Goal: Transaction & Acquisition: Subscribe to service/newsletter

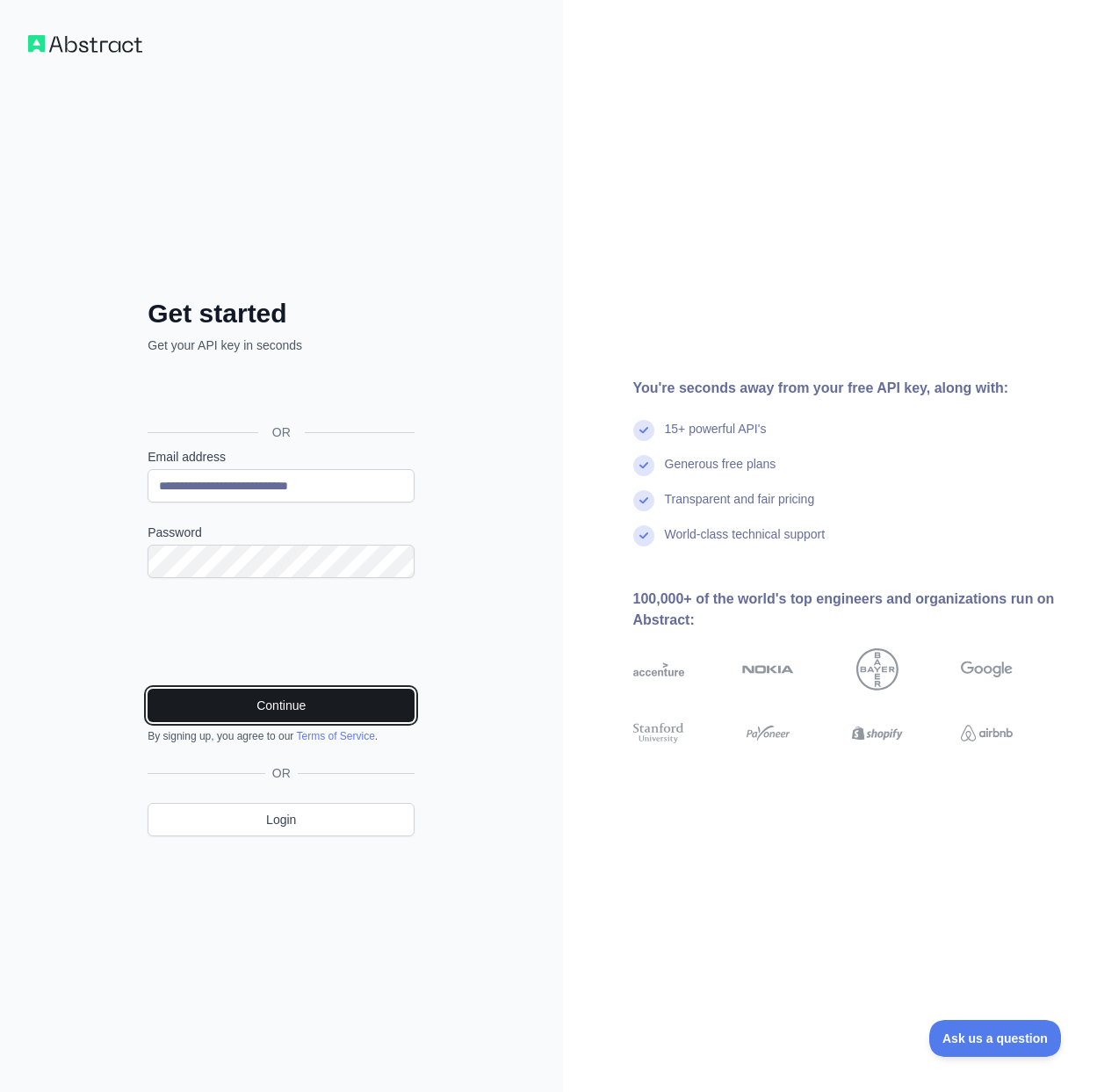
click at [280, 707] on button "Continue" at bounding box center [281, 705] width 267 height 33
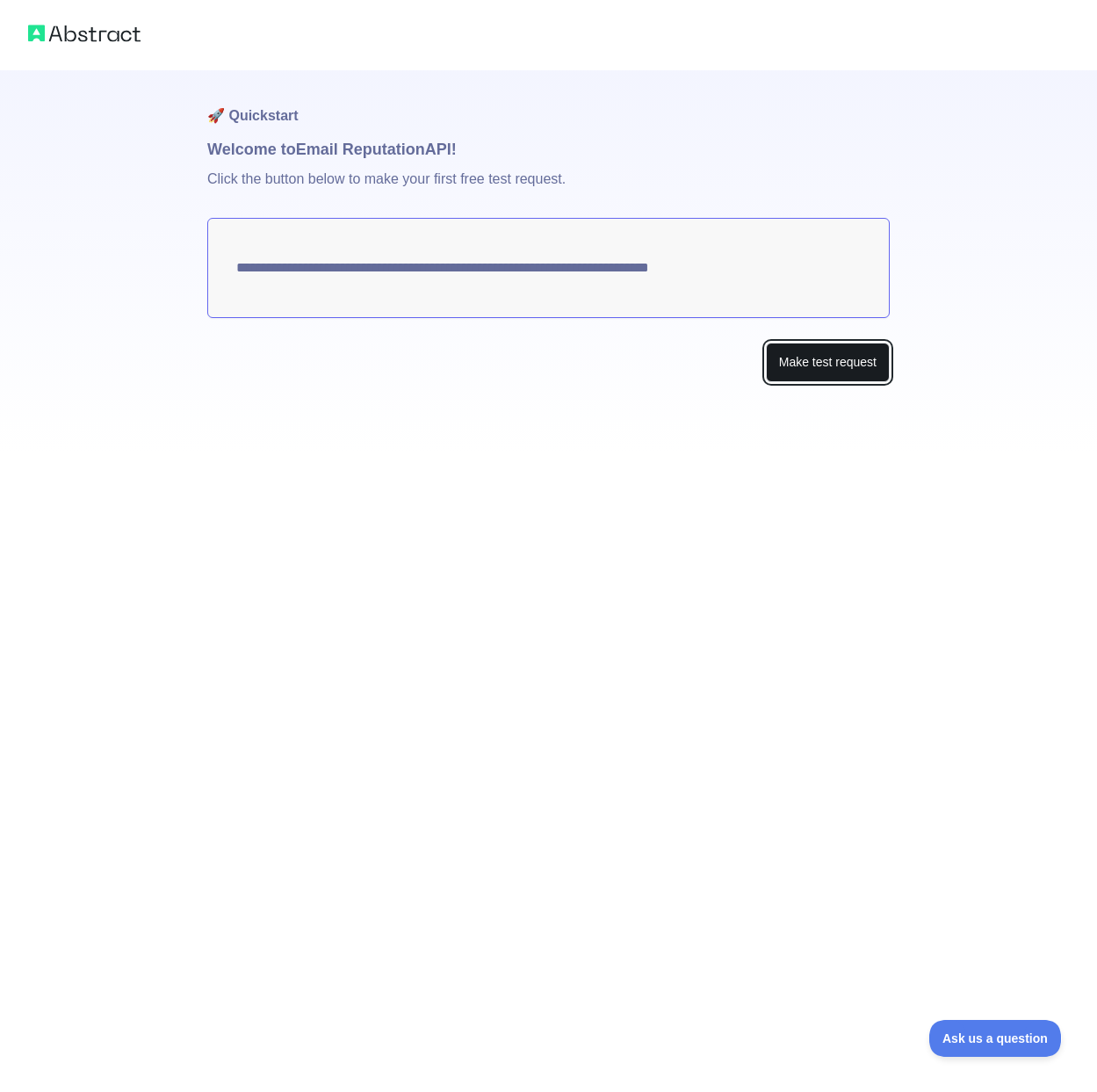
click at [855, 367] on button "Make test request" at bounding box center [828, 362] width 124 height 39
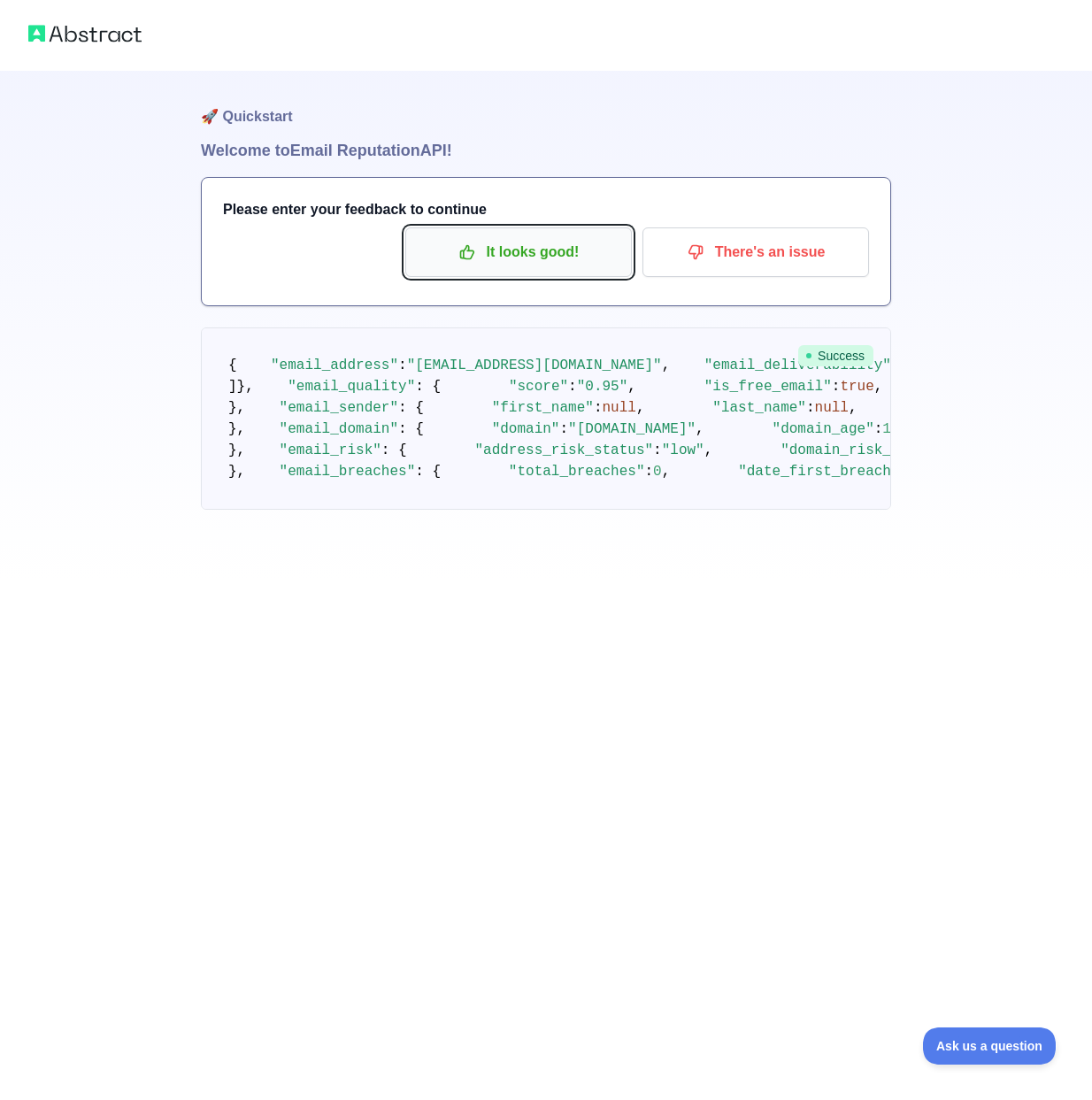
click at [549, 247] on p "It looks good!" at bounding box center [518, 252] width 200 height 31
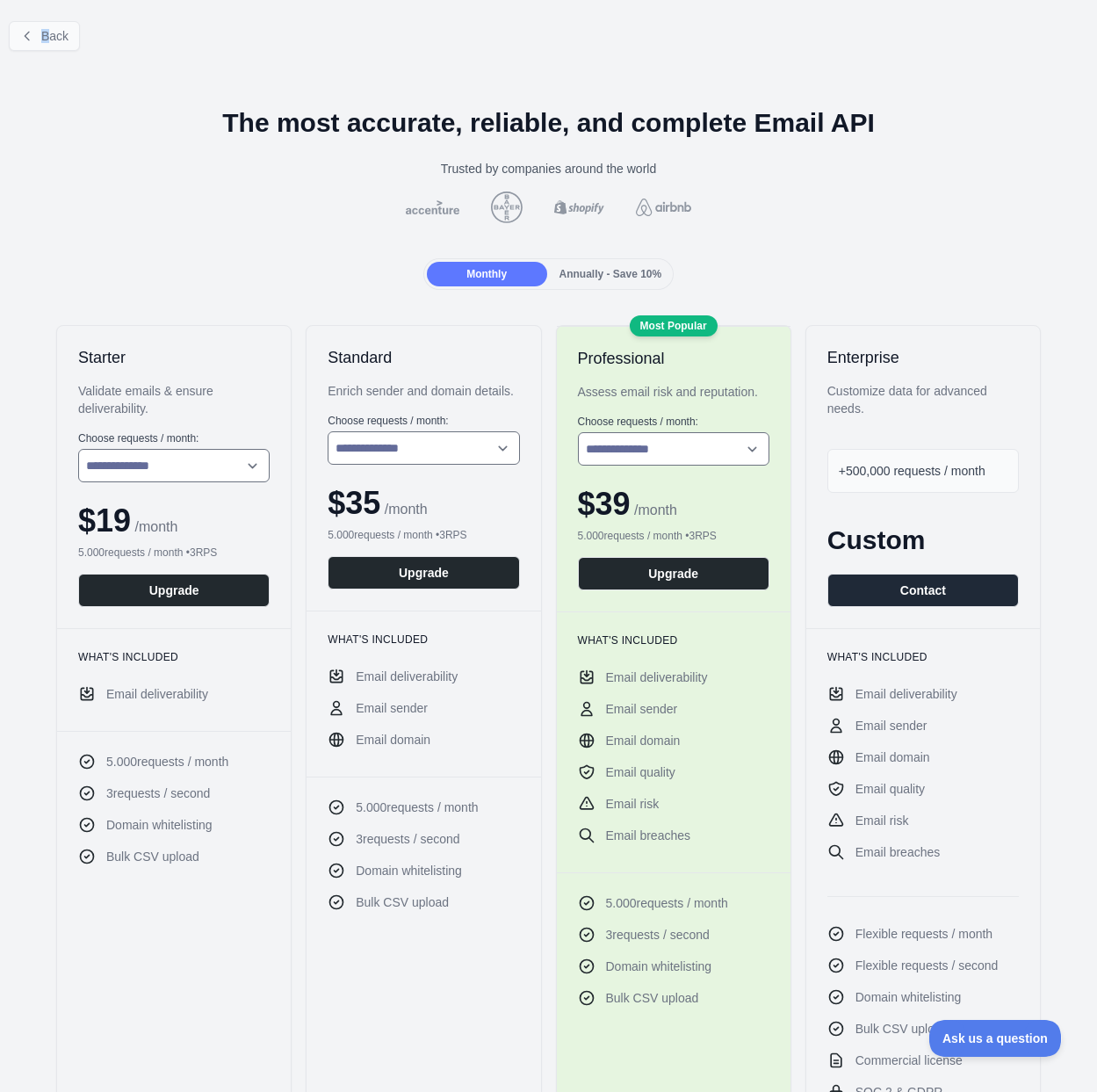
click at [50, 25] on div "Back" at bounding box center [548, 35] width 1097 height 58
click at [42, 37] on span "Back" at bounding box center [55, 36] width 27 height 14
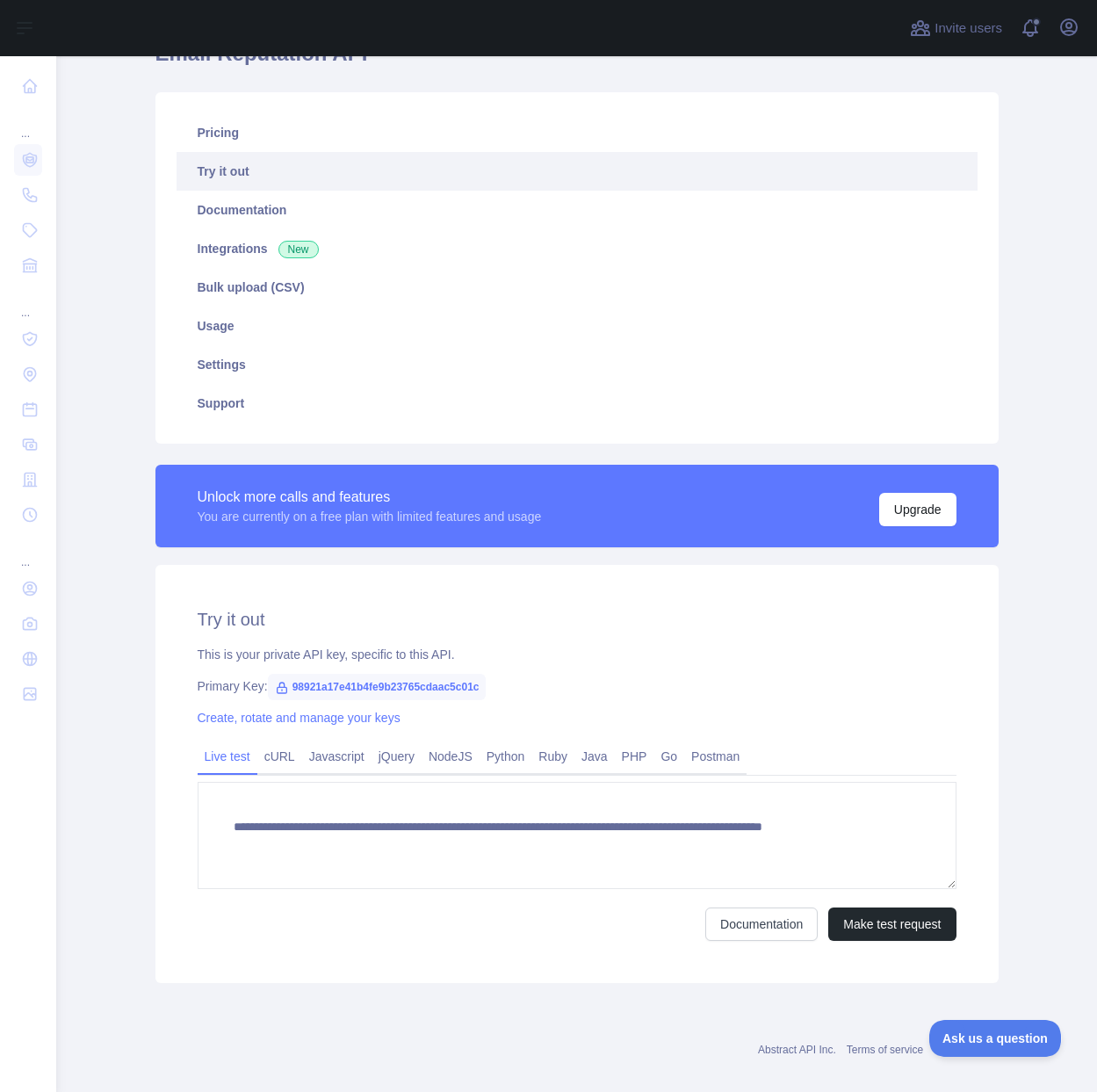
scroll to position [115, 0]
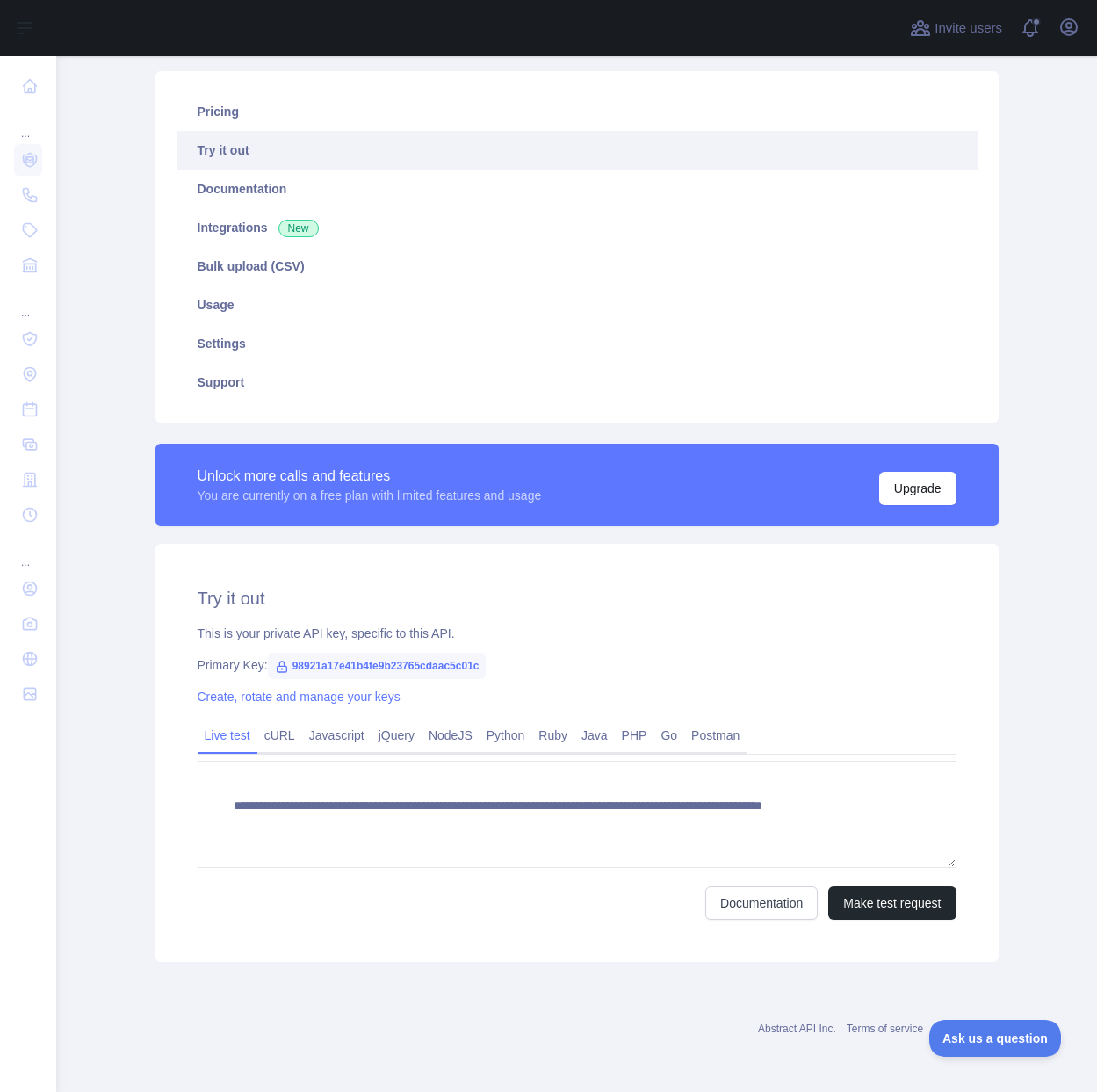
click at [382, 673] on span "98921a17e41b4fe9b23765cdaac5c01c" at bounding box center [378, 665] width 219 height 26
click at [382, 671] on span "98921a17e41b4fe9b23765cdaac5c01c" at bounding box center [378, 665] width 219 height 26
copy span "98921a17e41b4fe9b23765cdaac5c01c"
